Goal: Complete application form: Complete application form

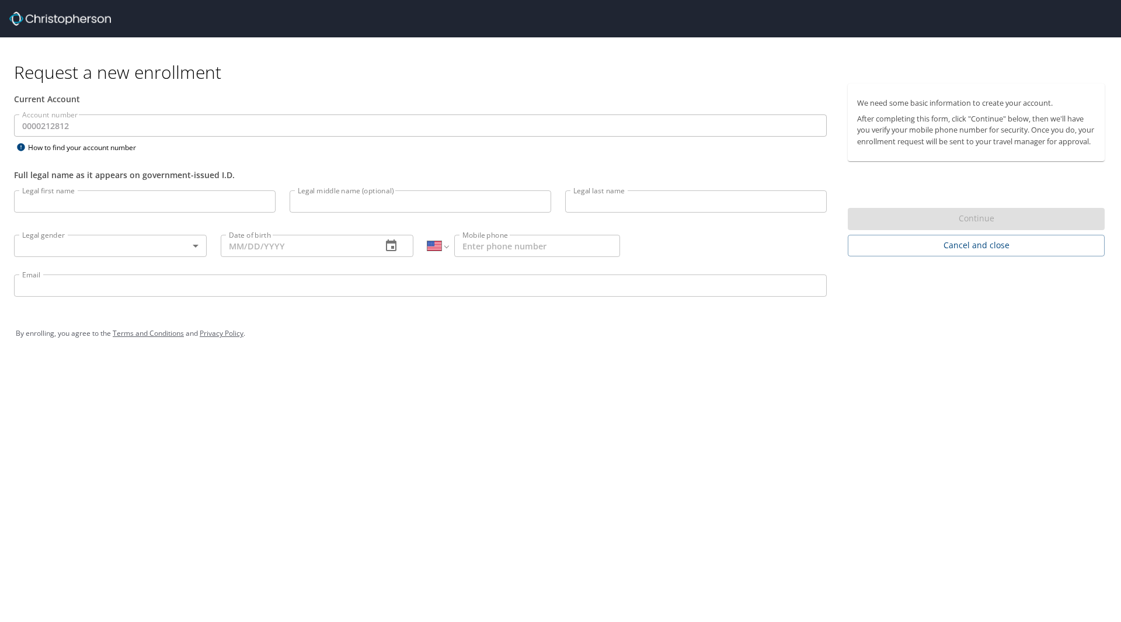
select select "US"
click at [116, 202] on input "Legal first name" at bounding box center [145, 201] width 262 height 22
type input "[PERSON_NAME]"
click at [320, 208] on input "Legal middle name (optional)" at bounding box center [421, 201] width 262 height 22
type input "[PERSON_NAME]"
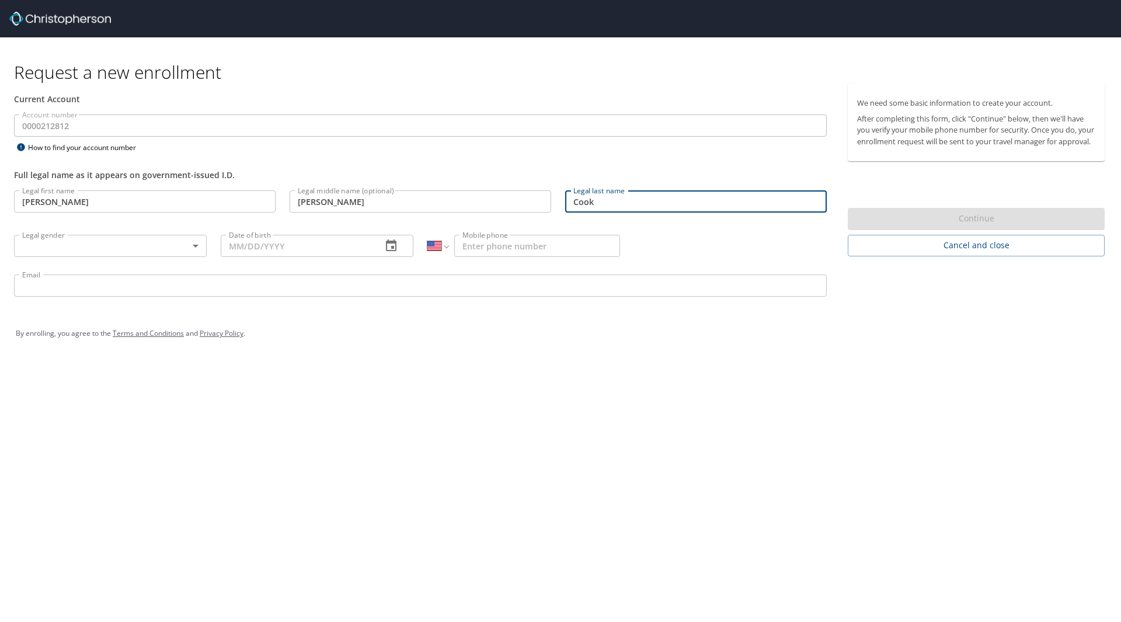
type input "Cook"
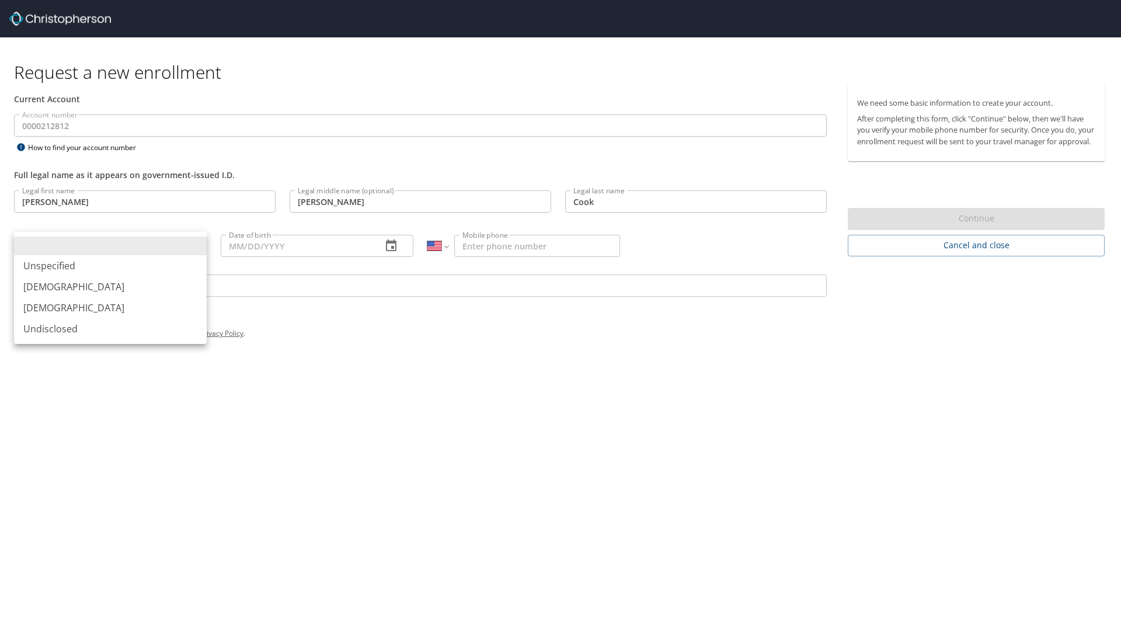
click at [196, 242] on body "Request a new enrollment Current Account Account number 0000212812 Account numb…" at bounding box center [560, 311] width 1121 height 622
click at [147, 285] on li "[DEMOGRAPHIC_DATA]" at bounding box center [110, 286] width 193 height 21
type input "[DEMOGRAPHIC_DATA]"
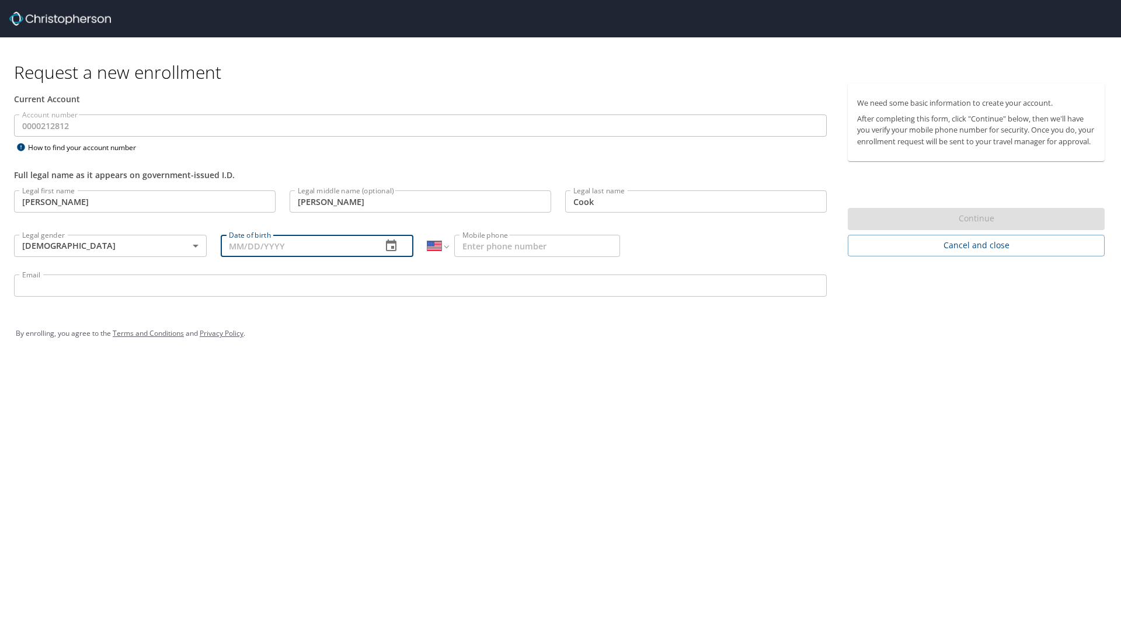
click at [256, 247] on input "Date of birth" at bounding box center [297, 246] width 152 height 22
type input "[DATE]"
type input "[PHONE_NUMBER]"
click at [143, 287] on input "Email" at bounding box center [420, 285] width 813 height 22
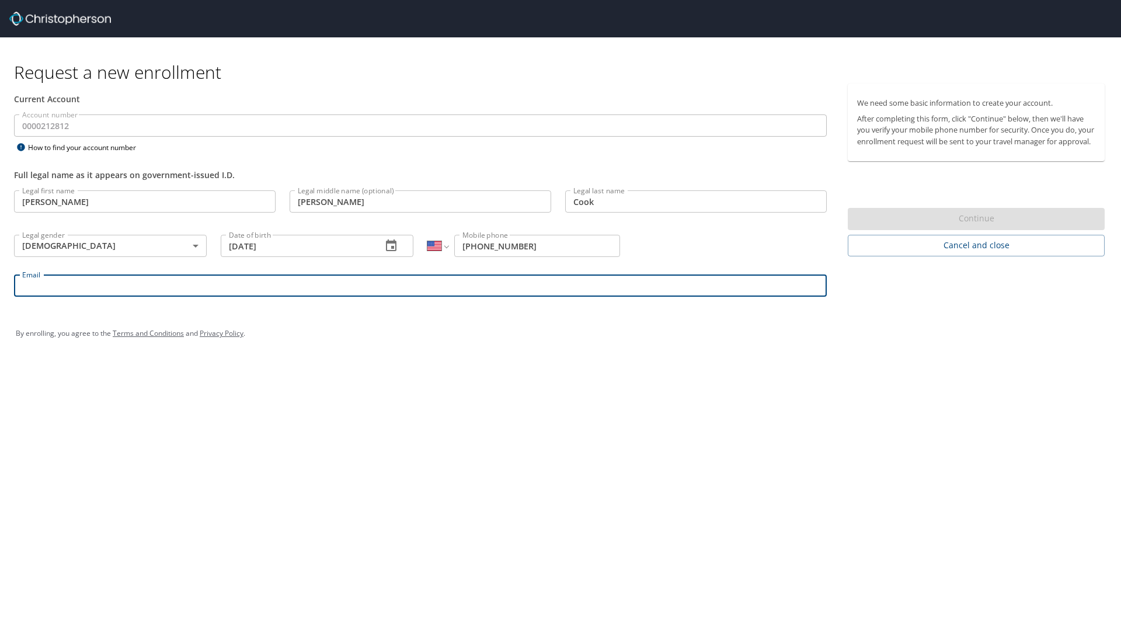
type input "[PERSON_NAME][EMAIL_ADDRESS][PERSON_NAME][DOMAIN_NAME]"
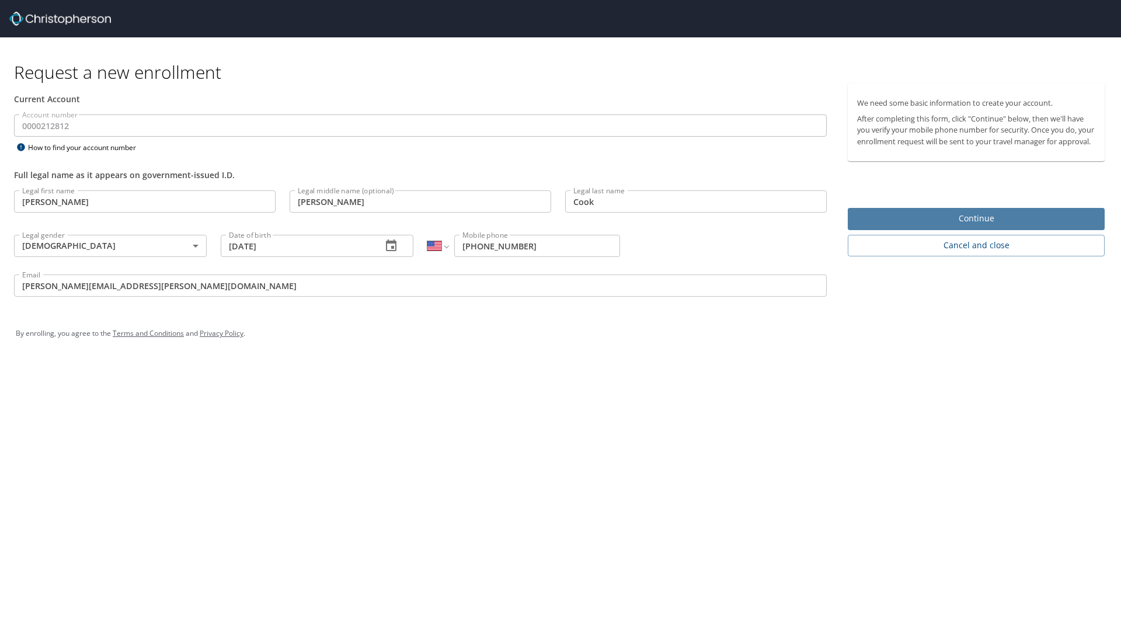
click at [971, 226] on span "Continue" at bounding box center [976, 218] width 238 height 15
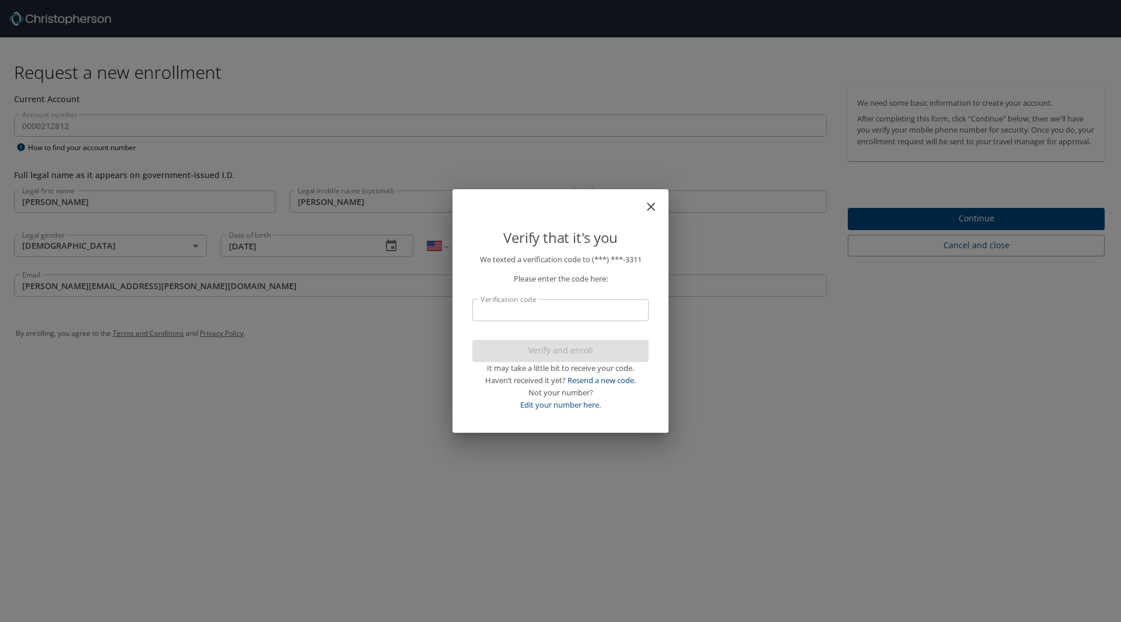
click at [579, 313] on input "Verification code" at bounding box center [560, 310] width 176 height 22
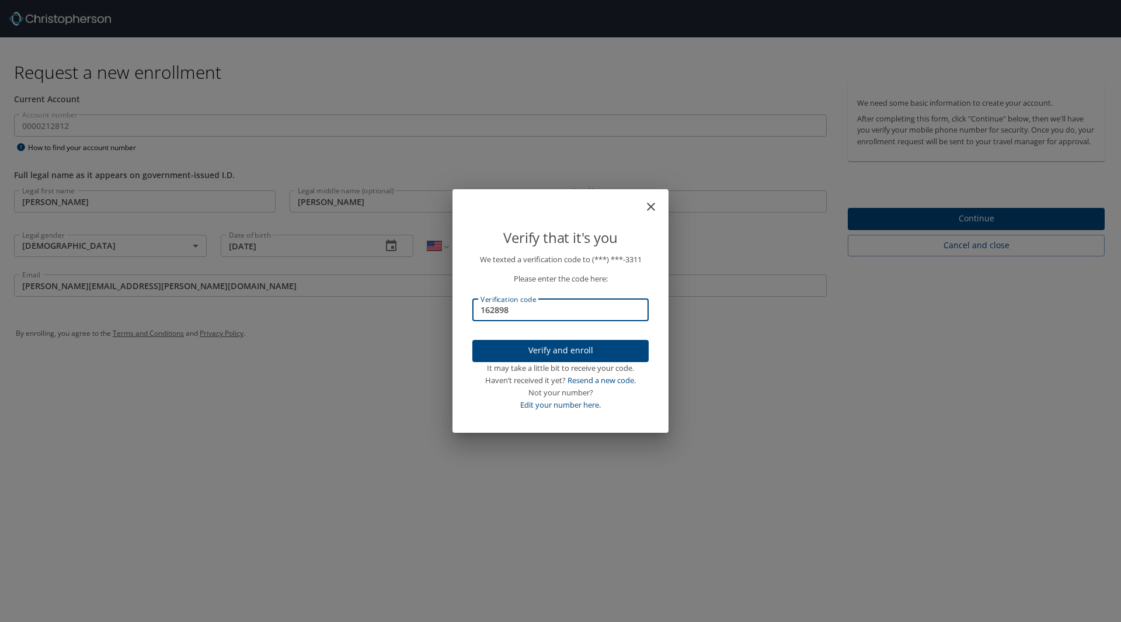
type input "162898"
click at [563, 347] on span "Verify and enroll" at bounding box center [561, 350] width 158 height 15
